Goal: Find contact information: Find contact information

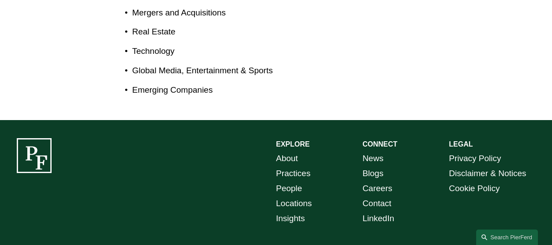
scroll to position [353, 0]
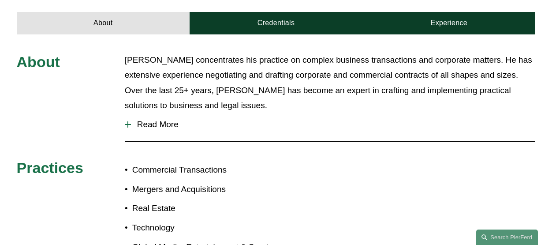
click at [127, 121] on div at bounding box center [127, 124] width 1 height 6
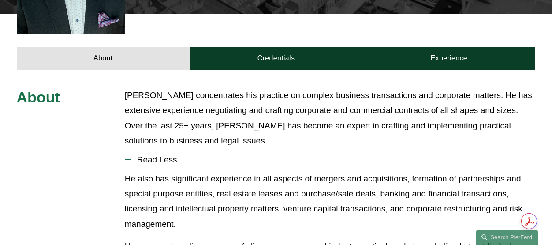
scroll to position [265, 0]
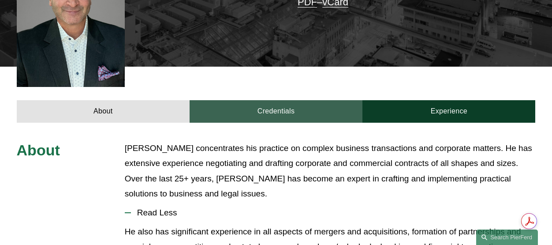
click at [301, 101] on link "Credentials" at bounding box center [276, 111] width 173 height 22
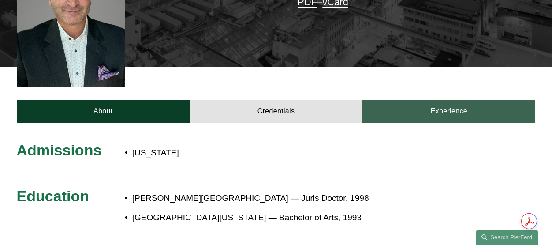
click at [423, 102] on link "Experience" at bounding box center [448, 111] width 173 height 22
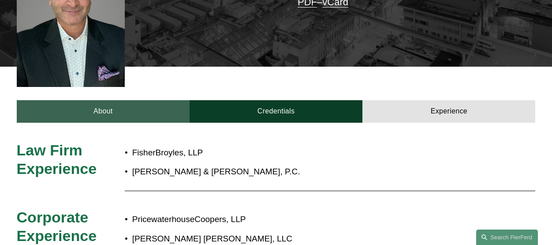
click at [137, 100] on link "About" at bounding box center [103, 111] width 173 height 22
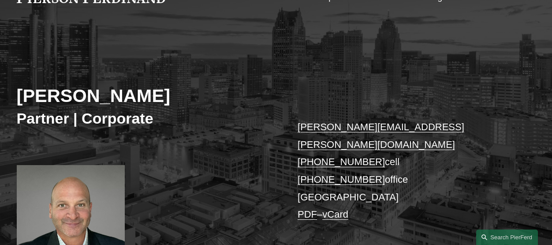
scroll to position [44, 0]
